Goal: Check status

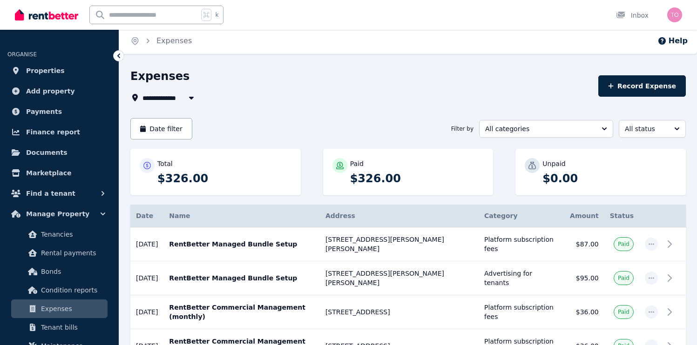
click at [314, 240] on p "RentBetter Managed Bundle Setup" at bounding box center [241, 244] width 145 height 9
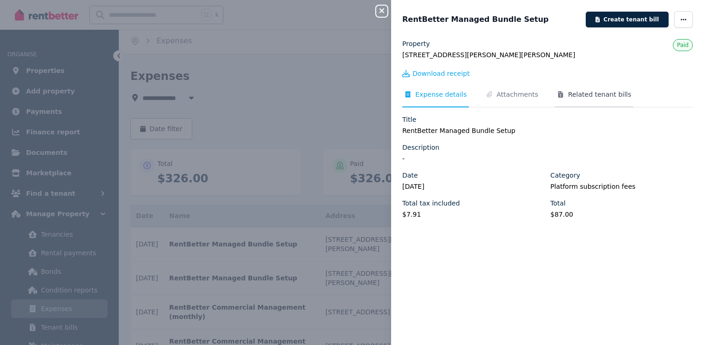
click at [569, 94] on span "Related tenant bills" at bounding box center [599, 94] width 63 height 9
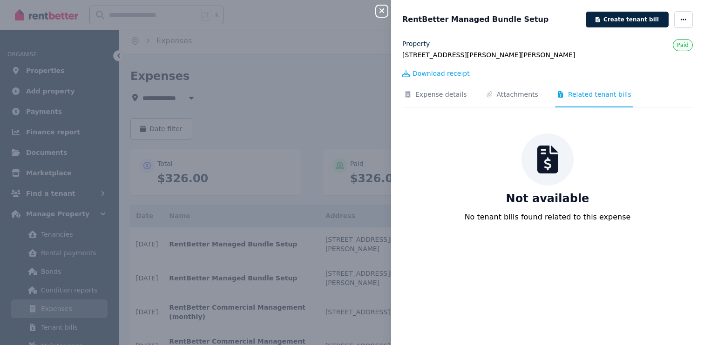
click at [383, 15] on button "Close panel" at bounding box center [381, 11] width 11 height 11
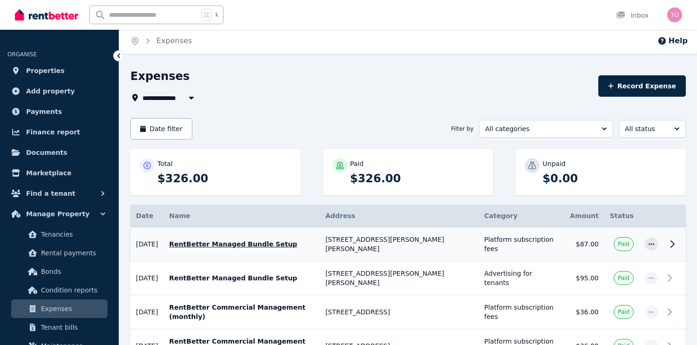
click at [313, 240] on p "RentBetter Managed Bundle Setup" at bounding box center [241, 244] width 145 height 9
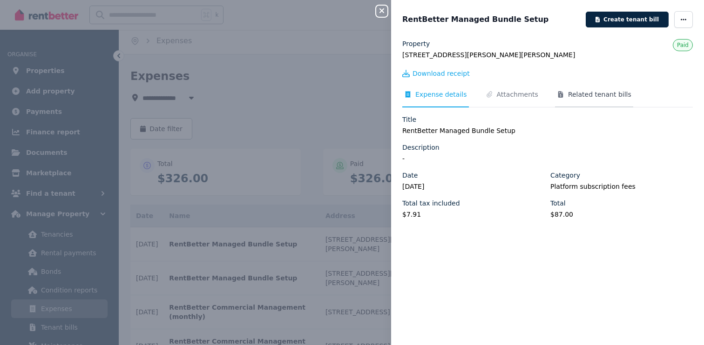
click at [569, 94] on span "Related tenant bills" at bounding box center [599, 94] width 63 height 9
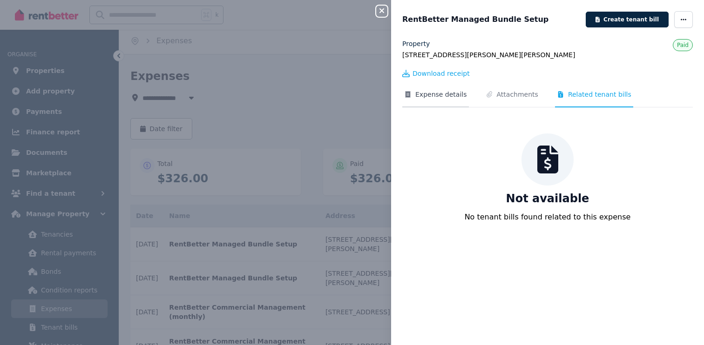
click at [451, 94] on span "Expense details" at bounding box center [441, 94] width 52 height 9
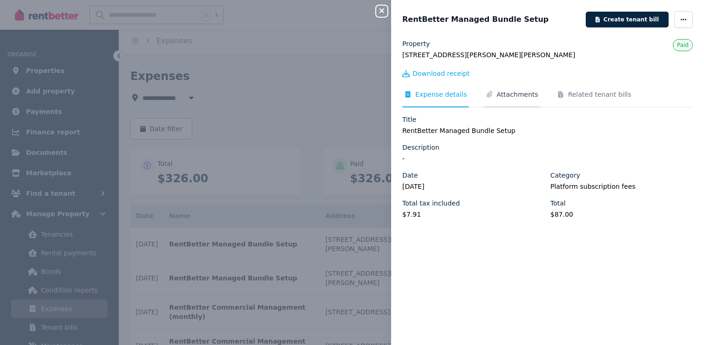
click at [514, 94] on span "Attachments" at bounding box center [517, 94] width 41 height 9
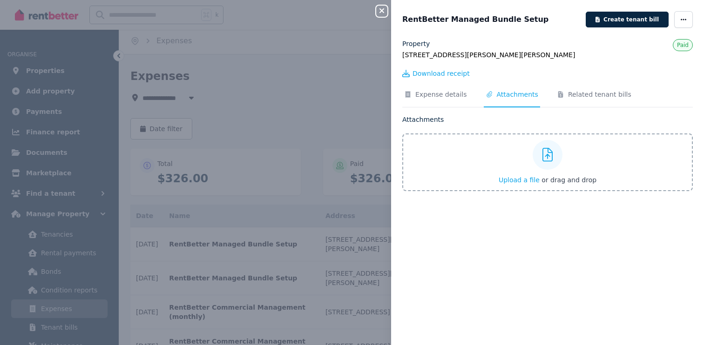
click at [524, 180] on span "Upload a file" at bounding box center [519, 179] width 41 height 7
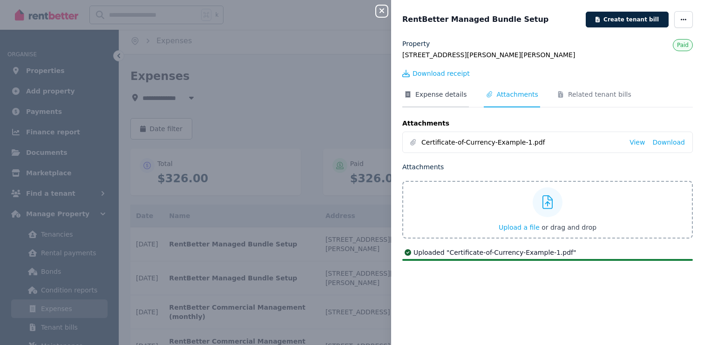
click at [445, 92] on span "Expense details" at bounding box center [441, 94] width 52 height 9
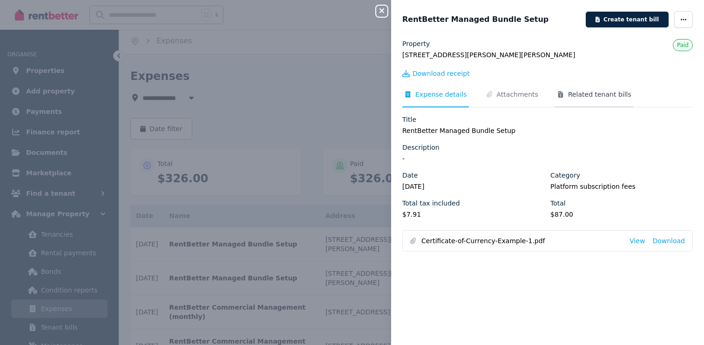
click at [575, 93] on span "Related tenant bills" at bounding box center [599, 94] width 63 height 9
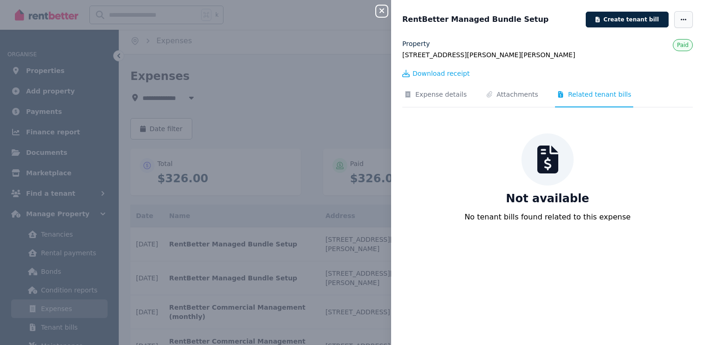
click at [681, 20] on icon "button" at bounding box center [684, 19] width 6 height 1
click at [643, 85] on span "Change to unpaid" at bounding box center [656, 83] width 60 height 11
click at [442, 70] on span "Download receipt" at bounding box center [440, 73] width 57 height 9
click at [508, 82] on div "Property [STREET_ADDRESS][PERSON_NAME][PERSON_NAME] Unpaid Download receipt Exp…" at bounding box center [547, 139] width 290 height 201
click at [507, 91] on span "Attachments" at bounding box center [517, 94] width 41 height 9
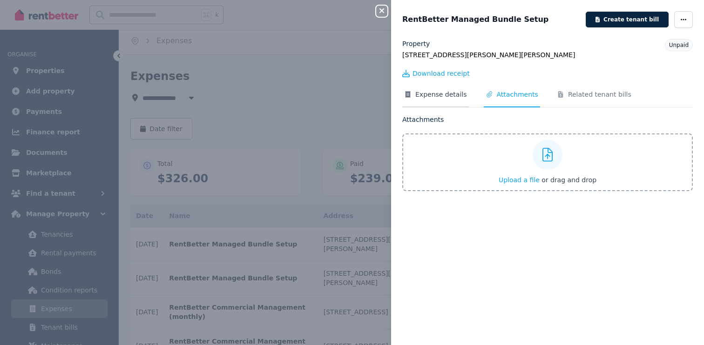
click at [456, 93] on span "Expense details" at bounding box center [441, 94] width 52 height 9
